Goal: Information Seeking & Learning: Find contact information

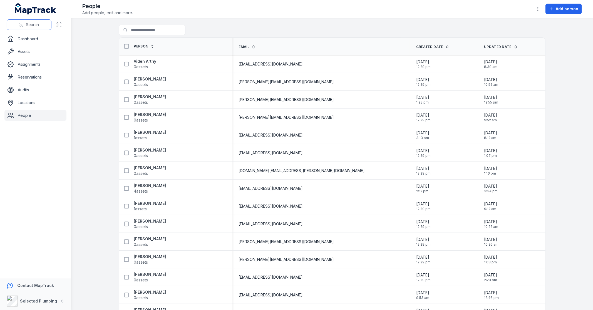
click at [27, 26] on span "Search" at bounding box center [32, 25] width 13 height 6
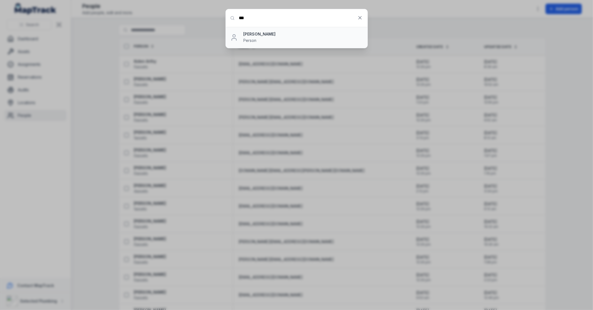
type input "***"
click at [263, 34] on strong "[PERSON_NAME]" at bounding box center [302, 34] width 119 height 6
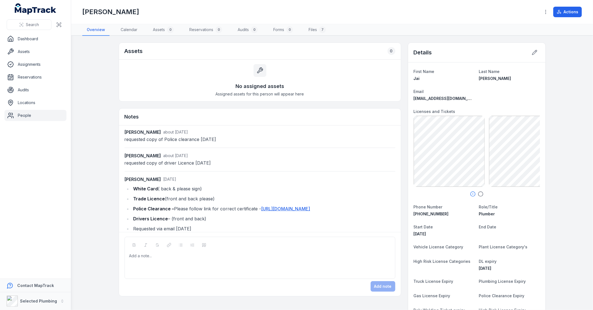
scroll to position [14, 0]
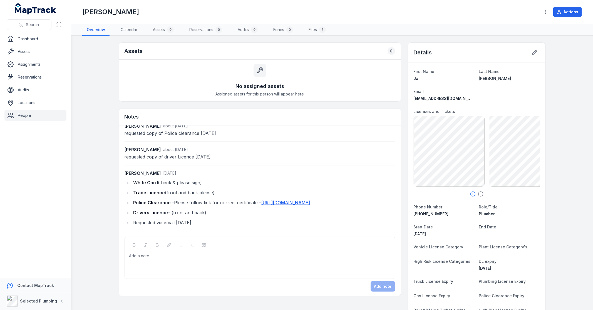
drag, startPoint x: 473, startPoint y: 79, endPoint x: 506, endPoint y: 78, distance: 33.1
click at [506, 78] on dl "First Name [PERSON_NAME] Last Name [PERSON_NAME] Email [EMAIL_ADDRESS][DOMAIN_N…" at bounding box center [476, 236] width 126 height 336
click at [506, 78] on span "[PERSON_NAME]" at bounding box center [495, 78] width 32 height 5
drag, startPoint x: 515, startPoint y: 78, endPoint x: 477, endPoint y: 77, distance: 38.1
click at [479, 77] on div "[PERSON_NAME]" at bounding box center [509, 79] width 61 height 6
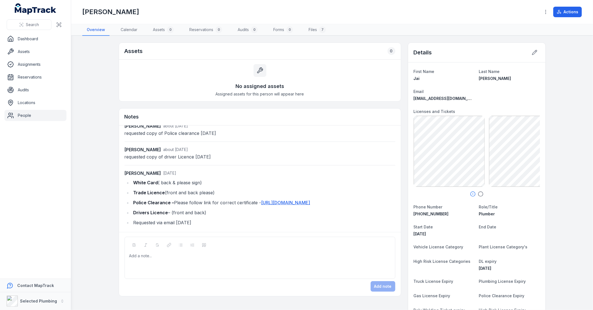
copy span "[PERSON_NAME]"
click at [478, 193] on icon "button" at bounding box center [481, 194] width 6 height 6
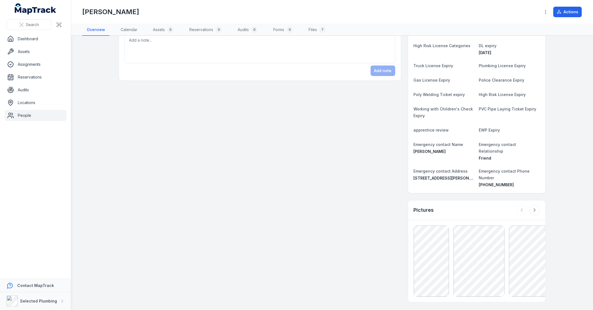
scroll to position [247, 0]
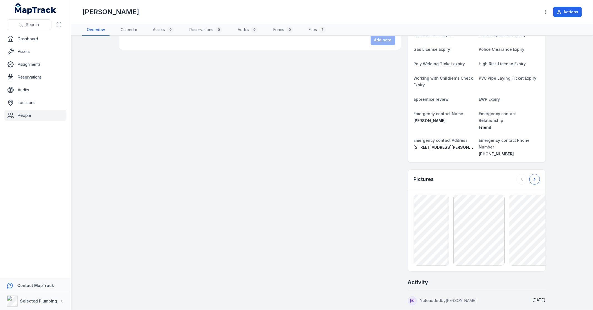
click at [531, 177] on icon at bounding box center [534, 180] width 6 height 6
click at [531, 174] on div at bounding box center [527, 179] width 23 height 11
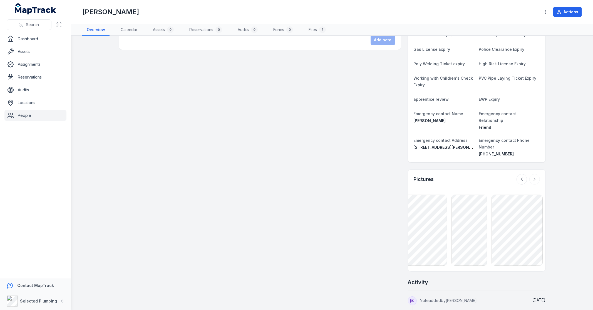
click at [531, 174] on div at bounding box center [527, 179] width 23 height 11
click at [519, 177] on icon at bounding box center [522, 180] width 6 height 6
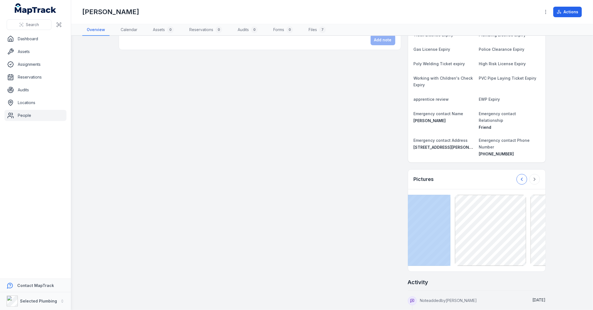
click at [519, 177] on icon at bounding box center [522, 180] width 6 height 6
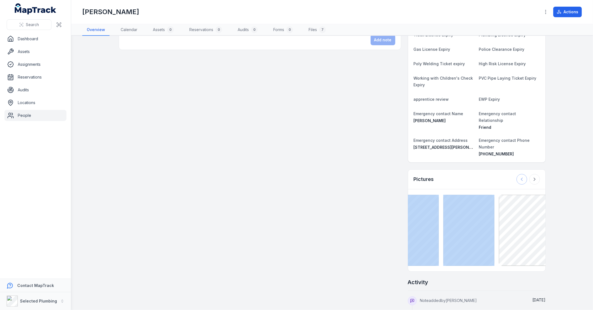
click at [517, 174] on div at bounding box center [527, 179] width 23 height 11
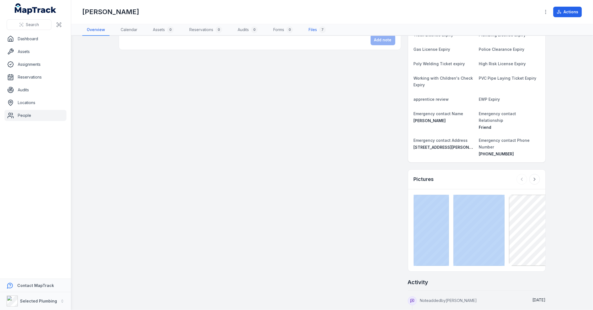
click at [318, 32] on link "Files 7" at bounding box center [317, 30] width 26 height 12
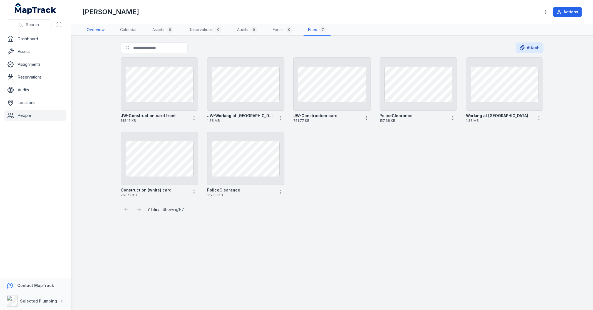
click at [98, 29] on link "Overview" at bounding box center [95, 30] width 27 height 12
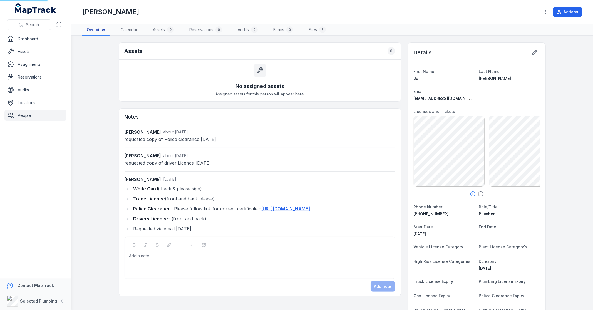
scroll to position [14, 0]
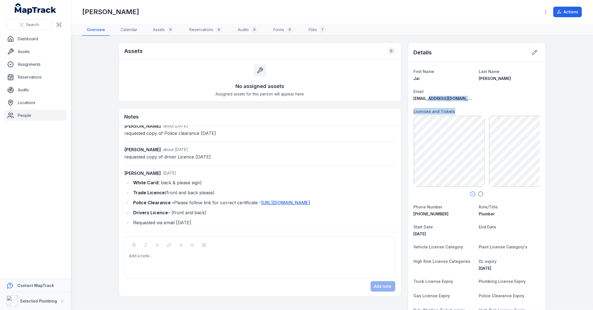
drag, startPoint x: 488, startPoint y: 99, endPoint x: 421, endPoint y: 100, distance: 66.4
click at [421, 101] on dl "First Name [PERSON_NAME] Last Name [PERSON_NAME] Email [EMAIL_ADDRESS][DOMAIN_N…" at bounding box center [476, 236] width 126 height 336
click at [421, 100] on span "[EMAIL_ADDRESS][DOMAIN_NAME]" at bounding box center [446, 98] width 67 height 5
drag, startPoint x: 472, startPoint y: 98, endPoint x: 410, endPoint y: 99, distance: 62.5
click at [410, 99] on div "First Name [PERSON_NAME] Last Name [PERSON_NAME] Email [EMAIL_ADDRESS][DOMAIN_N…" at bounding box center [476, 236] width 137 height 347
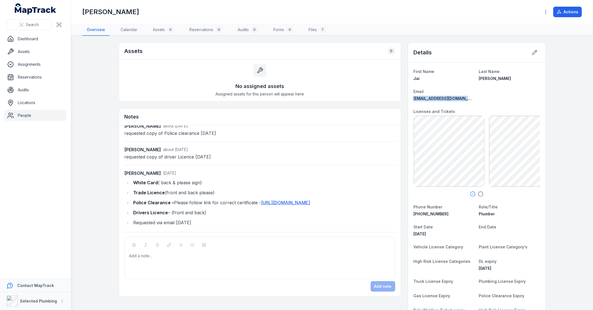
copy span "[EMAIL_ADDRESS][DOMAIN_NAME]"
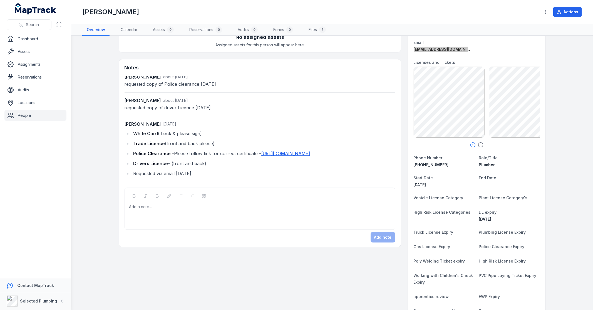
scroll to position [0, 0]
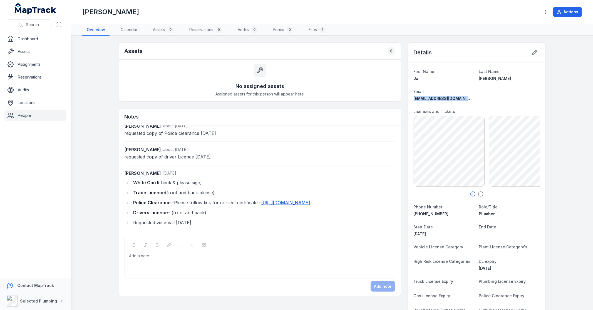
click at [456, 71] on dt "First Name" at bounding box center [443, 71] width 61 height 7
drag, startPoint x: 439, startPoint y: 213, endPoint x: 410, endPoint y: 215, distance: 29.5
click at [410, 215] on div "First Name [PERSON_NAME] Last Name [PERSON_NAME] Email [EMAIL_ADDRESS][DOMAIN_N…" at bounding box center [476, 236] width 137 height 347
copy span "[PHONE_NUMBER]"
click at [38, 24] on span "Search" at bounding box center [32, 25] width 13 height 6
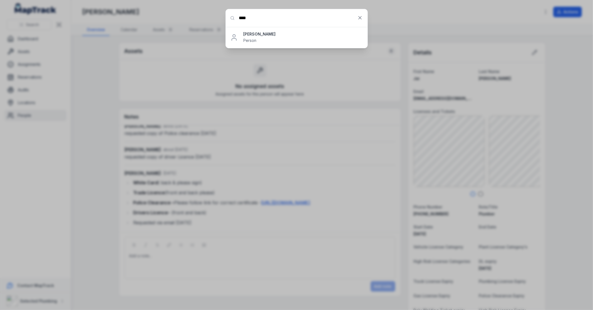
click at [257, 19] on input "****" at bounding box center [297, 18] width 142 height 18
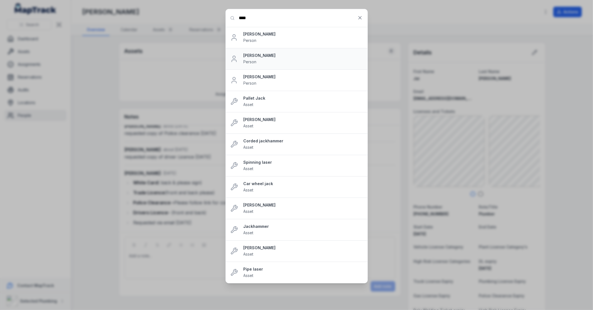
type input "****"
click at [249, 60] on span "Person" at bounding box center [249, 61] width 13 height 5
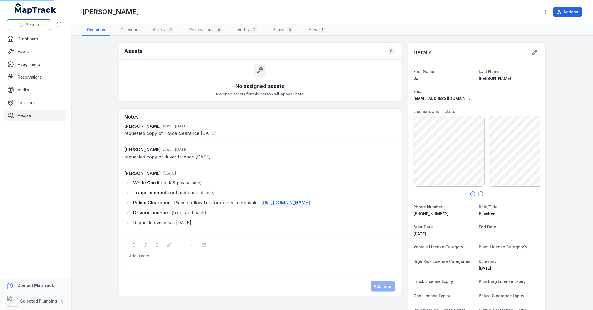
click at [40, 28] on button "Search" at bounding box center [29, 24] width 45 height 11
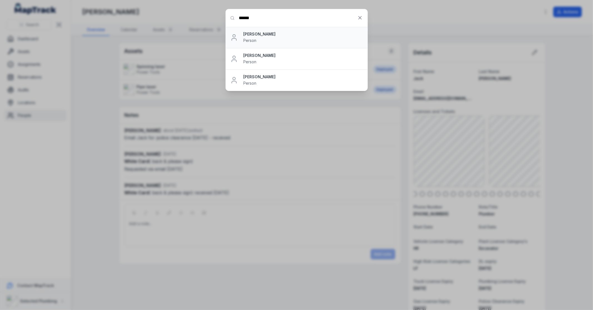
type input "******"
click at [257, 34] on strong "[PERSON_NAME]" at bounding box center [302, 34] width 119 height 6
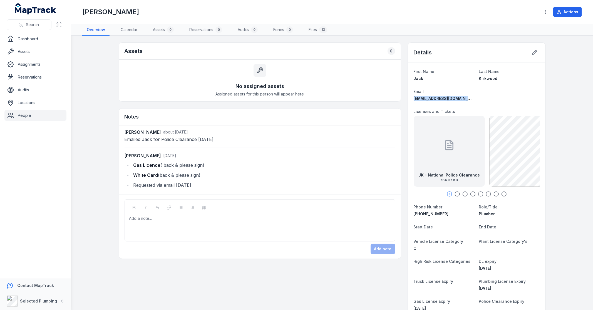
drag, startPoint x: 478, startPoint y: 99, endPoint x: 410, endPoint y: 99, distance: 67.5
click at [410, 99] on div "First Name [PERSON_NAME] Last Name [PERSON_NAME] Email [EMAIL_ADDRESS][DOMAIN_N…" at bounding box center [476, 242] width 137 height 358
copy span "[EMAIL_ADDRESS][DOMAIN_NAME]"
drag, startPoint x: 438, startPoint y: 213, endPoint x: 409, endPoint y: 213, distance: 28.6
click at [409, 213] on div "First Name [PERSON_NAME] Last Name [PERSON_NAME] Email [EMAIL_ADDRESS][DOMAIN_N…" at bounding box center [476, 242] width 137 height 358
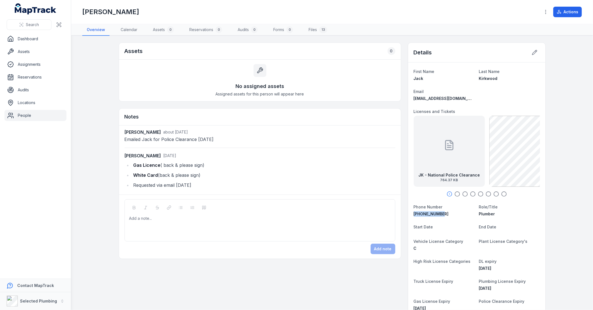
copy span "[PHONE_NUMBER]"
click at [456, 195] on circle "button" at bounding box center [456, 194] width 5 height 5
click at [463, 195] on icon "button" at bounding box center [465, 194] width 6 height 6
click at [470, 194] on icon "button" at bounding box center [473, 194] width 6 height 6
click at [470, 193] on icon "button" at bounding box center [473, 194] width 6 height 6
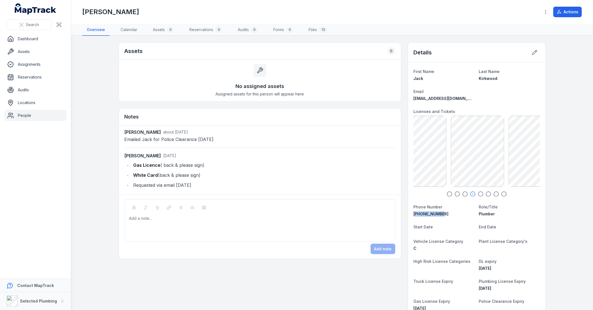
click at [479, 194] on icon "button" at bounding box center [481, 194] width 6 height 6
click at [485, 195] on icon "button" at bounding box center [488, 194] width 6 height 6
click at [494, 195] on icon "button" at bounding box center [496, 194] width 6 height 6
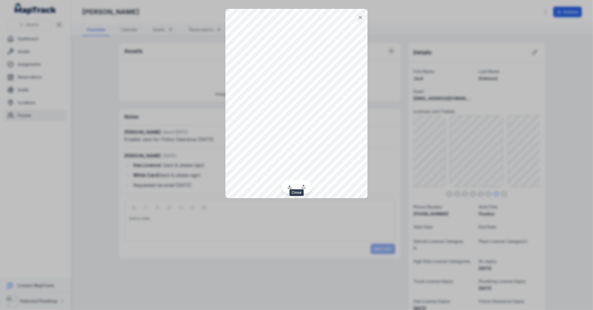
click at [358, 17] on icon at bounding box center [360, 18] width 6 height 6
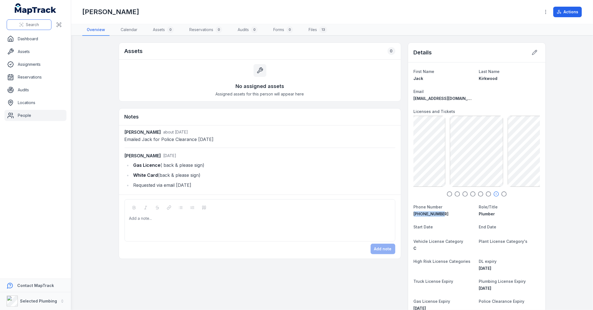
click at [32, 24] on span "Search" at bounding box center [32, 25] width 13 height 6
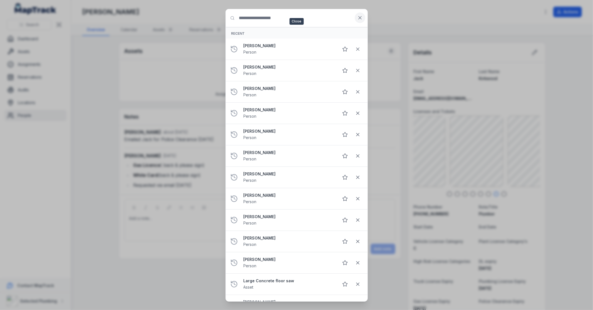
click at [359, 17] on icon at bounding box center [360, 18] width 6 height 6
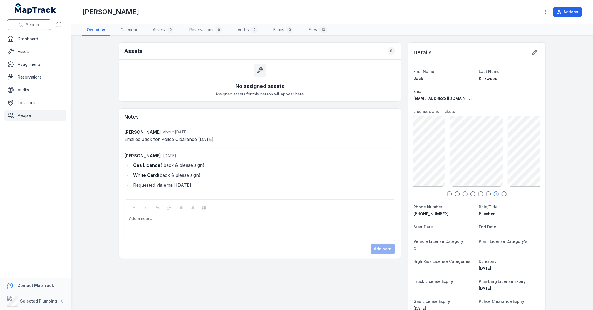
click at [24, 26] on button "Search" at bounding box center [29, 24] width 45 height 11
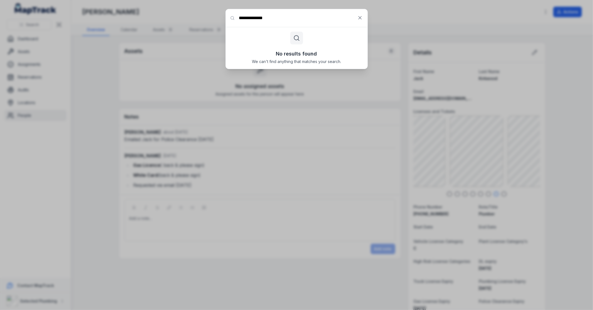
drag, startPoint x: 252, startPoint y: 17, endPoint x: 226, endPoint y: 16, distance: 26.4
click at [226, 16] on input "**********" at bounding box center [297, 18] width 142 height 18
drag, startPoint x: 262, startPoint y: 16, endPoint x: 215, endPoint y: 12, distance: 47.4
click at [215, 12] on div "Search for anything ****** No results found We can't find anything that matches…" at bounding box center [296, 155] width 593 height 310
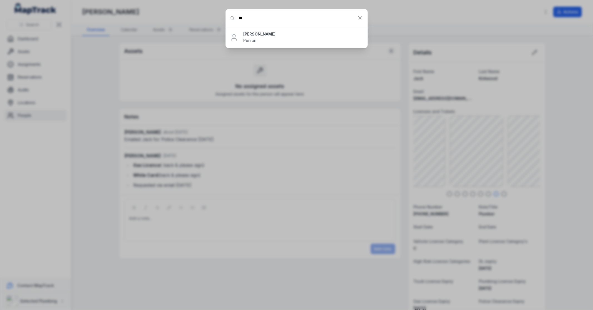
type input "*"
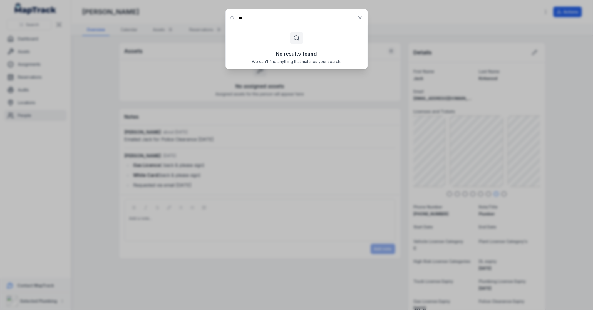
type input "*"
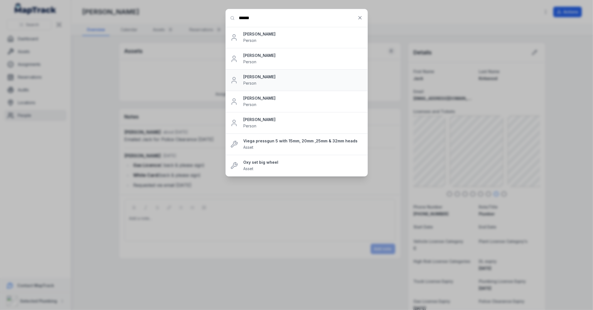
type input "******"
click at [258, 77] on strong "[PERSON_NAME]" at bounding box center [302, 77] width 119 height 6
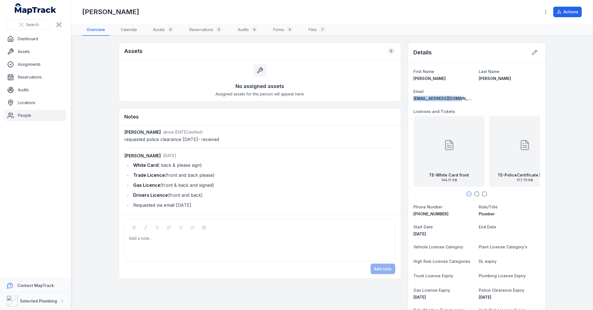
drag, startPoint x: 467, startPoint y: 98, endPoint x: 411, endPoint y: 101, distance: 55.9
click at [413, 101] on div "[EMAIL_ADDRESS][DOMAIN_NAME]" at bounding box center [443, 99] width 61 height 6
copy span "[EMAIL_ADDRESS][DOMAIN_NAME]"
click at [476, 193] on icon "button" at bounding box center [477, 194] width 6 height 6
click at [481, 194] on icon "button" at bounding box center [484, 194] width 6 height 6
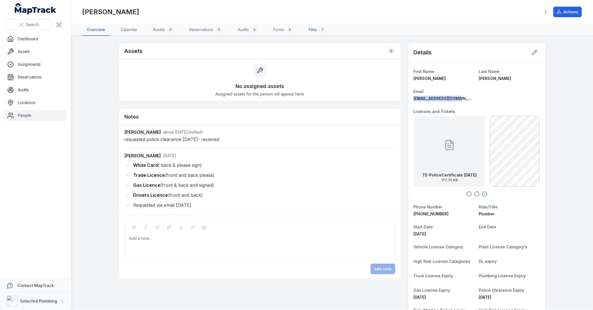
click at [315, 31] on link "Files 7" at bounding box center [317, 30] width 26 height 12
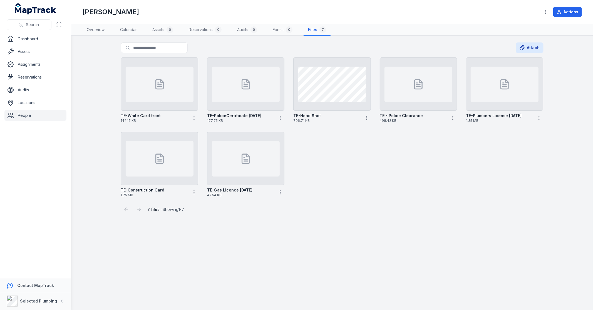
drag, startPoint x: 18, startPoint y: 117, endPoint x: 65, endPoint y: 117, distance: 46.7
click at [18, 117] on link "People" at bounding box center [35, 115] width 62 height 11
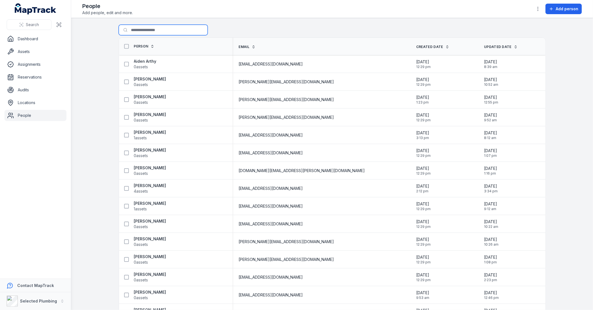
click at [149, 29] on input "Search for people" at bounding box center [163, 30] width 89 height 11
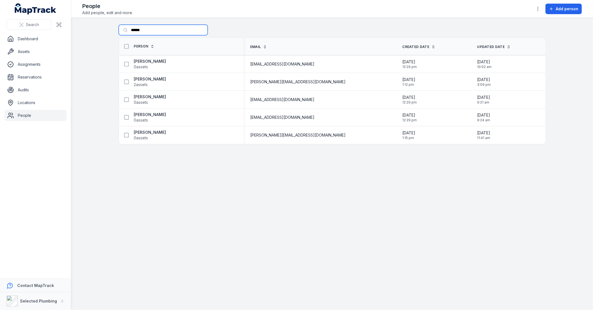
type input "******"
click at [166, 76] on strong "[PERSON_NAME]" at bounding box center [150, 79] width 32 height 6
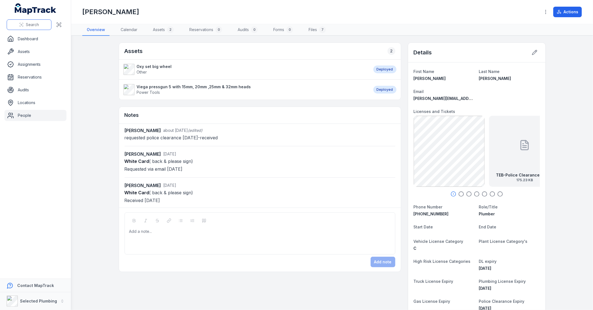
click at [36, 26] on span "Search" at bounding box center [32, 25] width 13 height 6
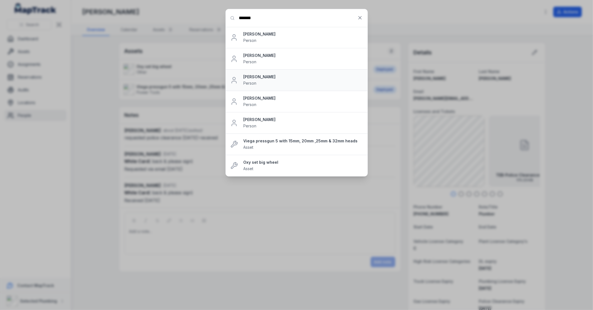
type input "******"
click at [249, 78] on strong "[PERSON_NAME]" at bounding box center [302, 77] width 119 height 6
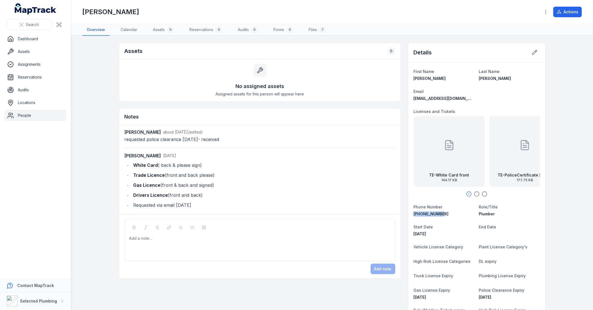
drag, startPoint x: 439, startPoint y: 213, endPoint x: 410, endPoint y: 213, distance: 29.7
click at [410, 213] on div "First Name [PERSON_NAME] Last Name [PERSON_NAME] Email [EMAIL_ADDRESS][DOMAIN_N…" at bounding box center [476, 236] width 137 height 347
copy span "[PHONE_NUMBER]"
click at [18, 115] on link "People" at bounding box center [35, 115] width 62 height 11
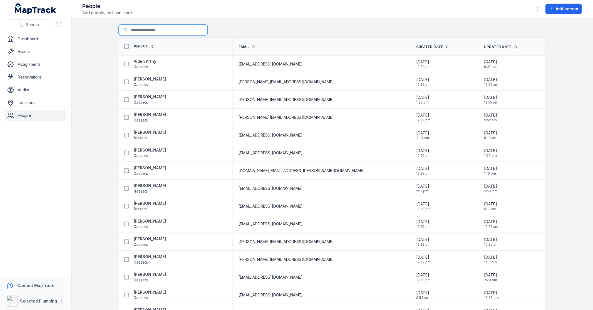
click at [151, 30] on input "Search for people" at bounding box center [163, 30] width 89 height 11
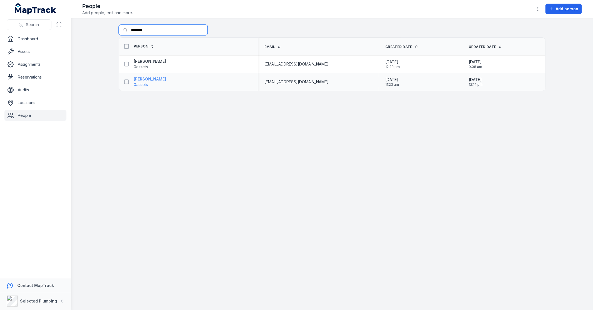
type input "********"
click at [156, 79] on strong "[PERSON_NAME]" at bounding box center [150, 79] width 32 height 6
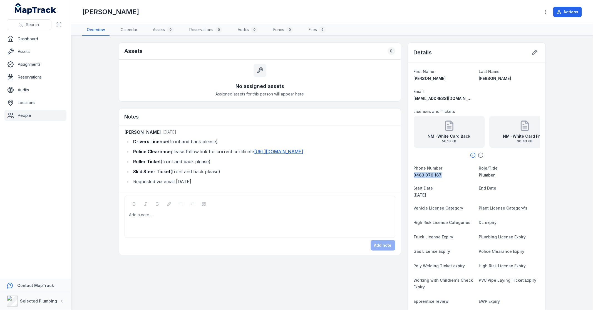
drag, startPoint x: 440, startPoint y: 174, endPoint x: 410, endPoint y: 174, distance: 30.3
click at [410, 174] on div "First Name [PERSON_NAME] Last Name [PERSON_NAME] Email [EMAIL_ADDRESS][DOMAIN_N…" at bounding box center [476, 214] width 137 height 302
copy span "0483 076 187"
drag, startPoint x: 463, startPoint y: 98, endPoint x: 411, endPoint y: 98, distance: 52.5
click at [413, 98] on div "[EMAIL_ADDRESS][DOMAIN_NAME]" at bounding box center [443, 99] width 61 height 6
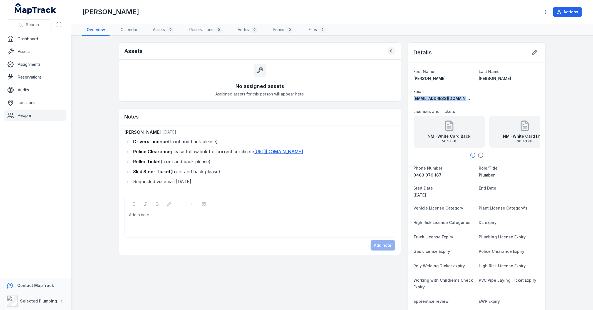
copy span "[EMAIL_ADDRESS][DOMAIN_NAME]"
click at [26, 113] on link "People" at bounding box center [35, 115] width 62 height 11
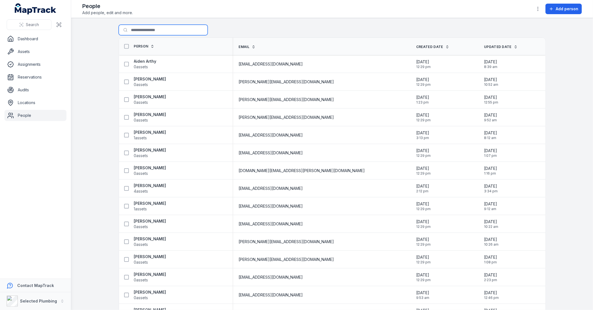
click at [159, 31] on input "Search for people" at bounding box center [163, 30] width 89 height 11
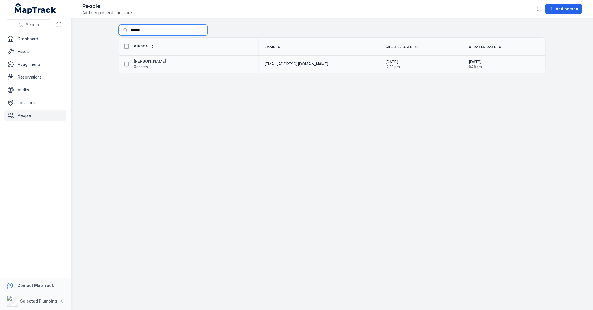
type input "******"
click at [148, 58] on div "[PERSON_NAME] 0 assets" at bounding box center [188, 64] width 139 height 16
click at [154, 61] on strong "[PERSON_NAME]" at bounding box center [150, 62] width 32 height 6
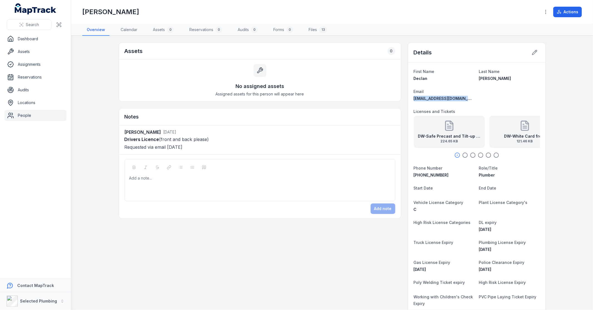
drag, startPoint x: 468, startPoint y: 99, endPoint x: 412, endPoint y: 101, distance: 56.2
click at [413, 101] on dl "First Name Declan Last Name [PERSON_NAME] Email [EMAIL_ADDRESS][DOMAIN_NAME] Li…" at bounding box center [476, 219] width 126 height 302
copy span "[EMAIL_ADDRESS][DOMAIN_NAME]"
drag, startPoint x: 439, startPoint y: 173, endPoint x: 410, endPoint y: 174, distance: 28.9
click at [410, 174] on div "First Name Declan Last Name [PERSON_NAME] Email [EMAIL_ADDRESS][DOMAIN_NAME] Li…" at bounding box center [476, 219] width 137 height 313
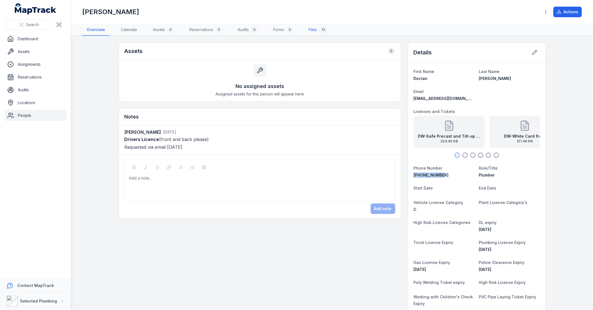
click at [314, 28] on link "Files 13" at bounding box center [318, 30] width 28 height 12
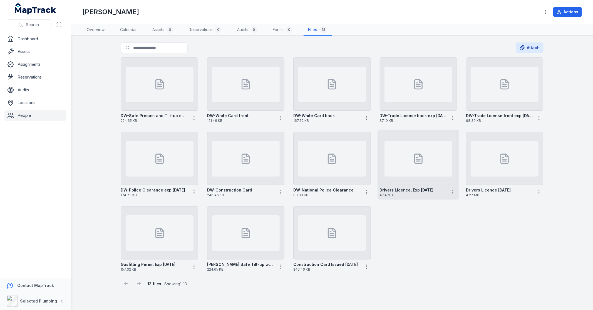
click at [436, 168] on div at bounding box center [418, 159] width 68 height 36
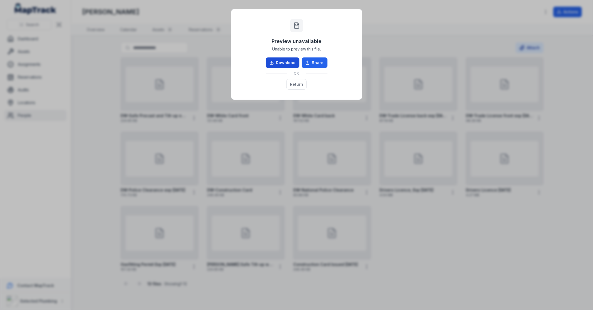
click at [297, 62] on link "Download" at bounding box center [283, 63] width 34 height 11
click at [292, 86] on button "Return" at bounding box center [296, 84] width 20 height 11
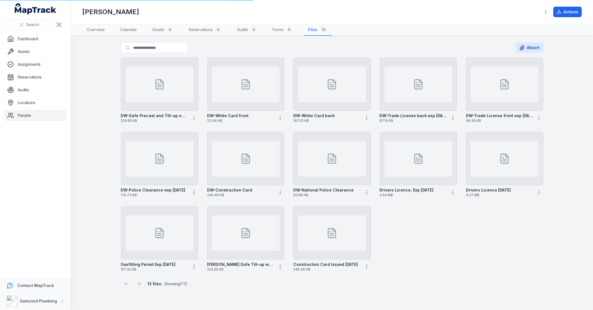
click at [21, 115] on link "People" at bounding box center [35, 115] width 62 height 11
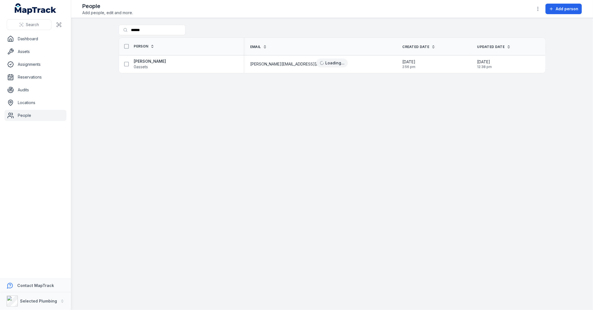
type input "******"
click at [153, 63] on strong "[PERSON_NAME]" at bounding box center [150, 62] width 32 height 6
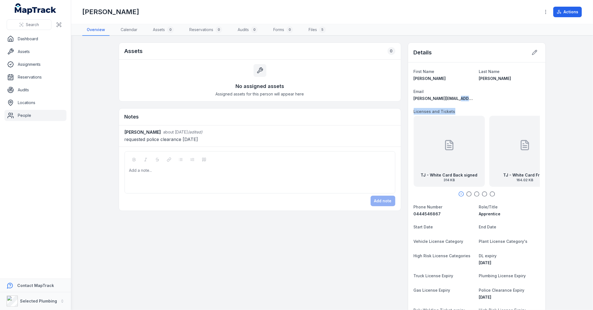
drag, startPoint x: 479, startPoint y: 99, endPoint x: 452, endPoint y: 99, distance: 27.2
click at [452, 99] on dl "First Name Travis Last Name Jones Email travis.james79jones@gmail.com Licenses …" at bounding box center [476, 230] width 126 height 324
click at [476, 98] on dl "First Name Travis Last Name Jones Email travis.james79jones@gmail.com Licenses …" at bounding box center [476, 230] width 126 height 324
drag, startPoint x: 476, startPoint y: 97, endPoint x: 414, endPoint y: 99, distance: 61.4
click at [413, 99] on dl "First Name Travis Last Name Jones Email travis.james79jones@gmail.com Licenses …" at bounding box center [476, 230] width 126 height 324
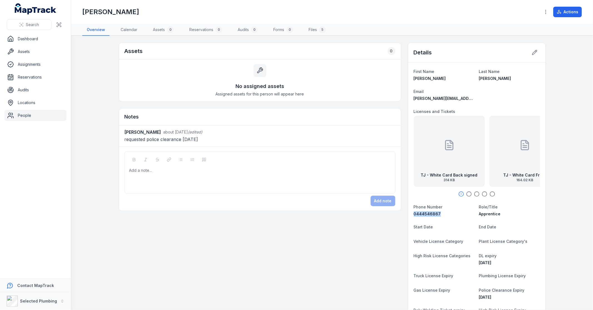
drag, startPoint x: 437, startPoint y: 213, endPoint x: 411, endPoint y: 215, distance: 25.9
click at [413, 215] on div "0444546867" at bounding box center [443, 214] width 61 height 6
copy span "0444546867"
click at [466, 195] on icon "button" at bounding box center [469, 194] width 6 height 6
click at [475, 193] on icon "button" at bounding box center [477, 194] width 6 height 6
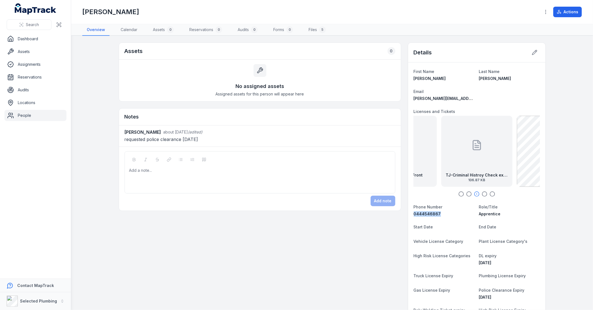
click at [483, 193] on icon "button" at bounding box center [484, 194] width 6 height 6
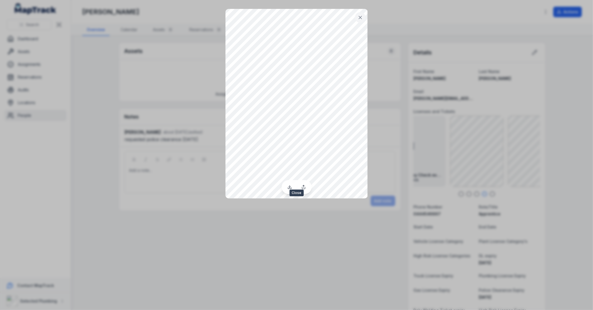
click at [359, 19] on icon at bounding box center [360, 18] width 6 height 6
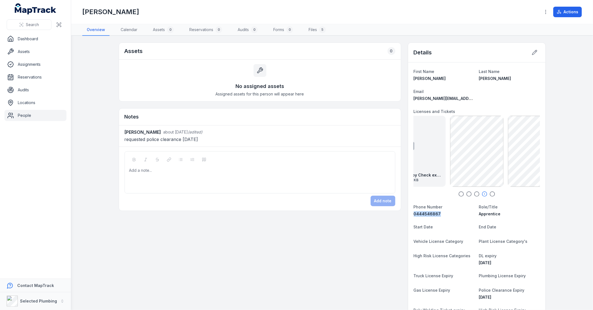
click at [24, 116] on link "People" at bounding box center [35, 115] width 62 height 11
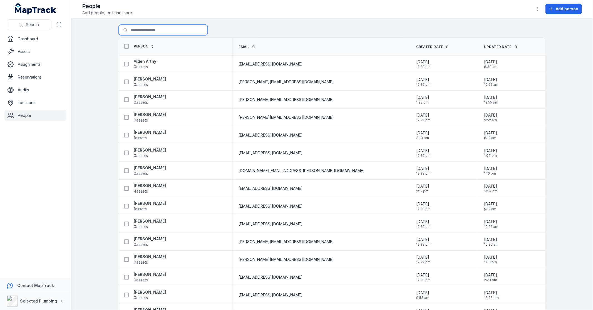
click at [152, 33] on input "Search for people" at bounding box center [163, 30] width 89 height 11
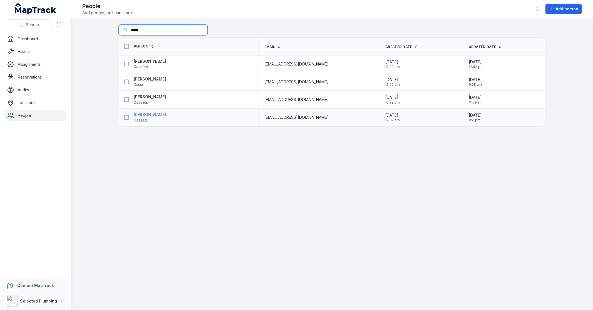
type input "****"
click at [160, 115] on strong "[PERSON_NAME]" at bounding box center [150, 115] width 32 height 6
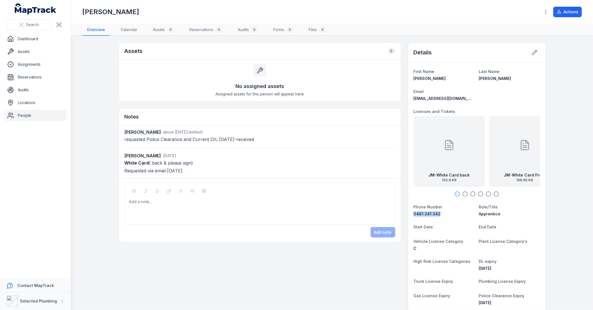
drag, startPoint x: 440, startPoint y: 213, endPoint x: 410, endPoint y: 213, distance: 30.0
click at [410, 213] on div "First Name Joshua Last Name Mannion Email joshfredm2005@yahoo.com.au Licenses a…" at bounding box center [476, 239] width 137 height 352
copy span "0481 341 342"
drag, startPoint x: 474, startPoint y: 98, endPoint x: 411, endPoint y: 100, distance: 63.9
click at [413, 100] on dl "First Name Joshua Last Name Mannion Email joshfredm2005@yahoo.com.au Licenses a…" at bounding box center [476, 238] width 126 height 341
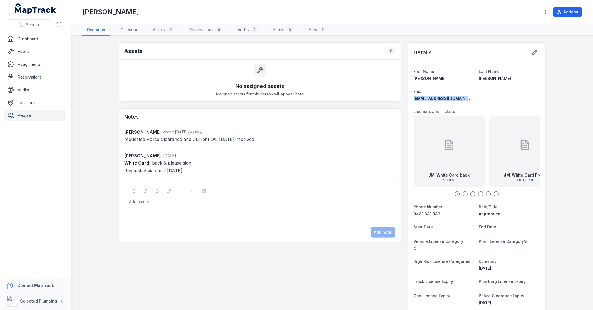
copy span "joshfredm2005@yahoo.com.au"
click at [463, 193] on icon "button" at bounding box center [465, 194] width 6 height 6
click at [472, 195] on circle "button" at bounding box center [472, 194] width 5 height 5
click at [478, 195] on icon "button" at bounding box center [481, 194] width 6 height 6
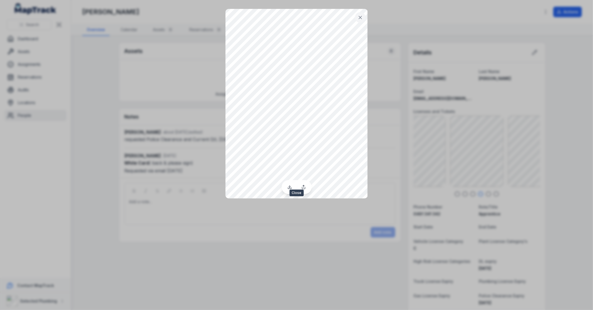
click at [357, 19] on icon at bounding box center [360, 18] width 6 height 6
